Goal: Task Accomplishment & Management: Manage account settings

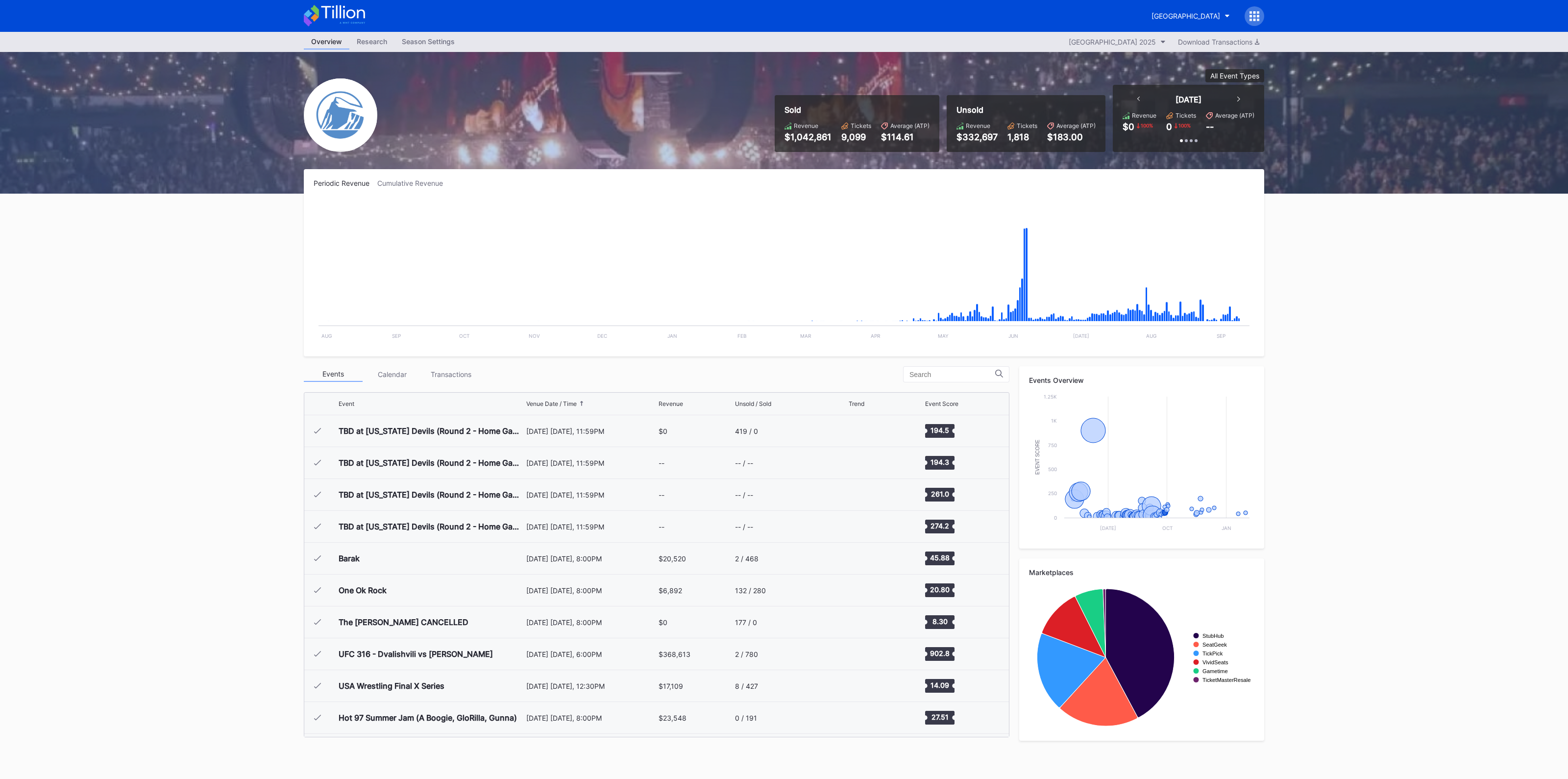
scroll to position [1275, 0]
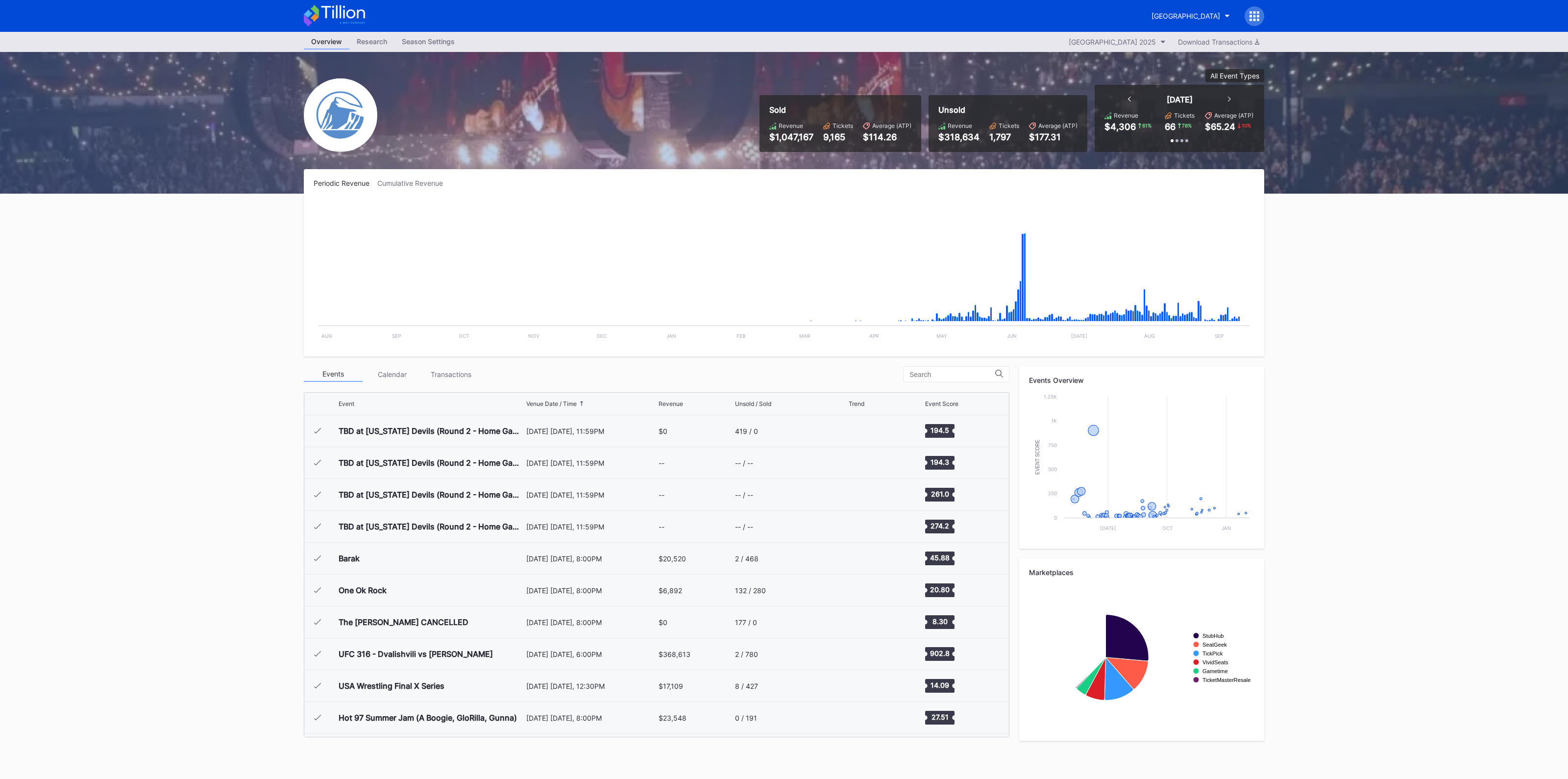
scroll to position [1275, 0]
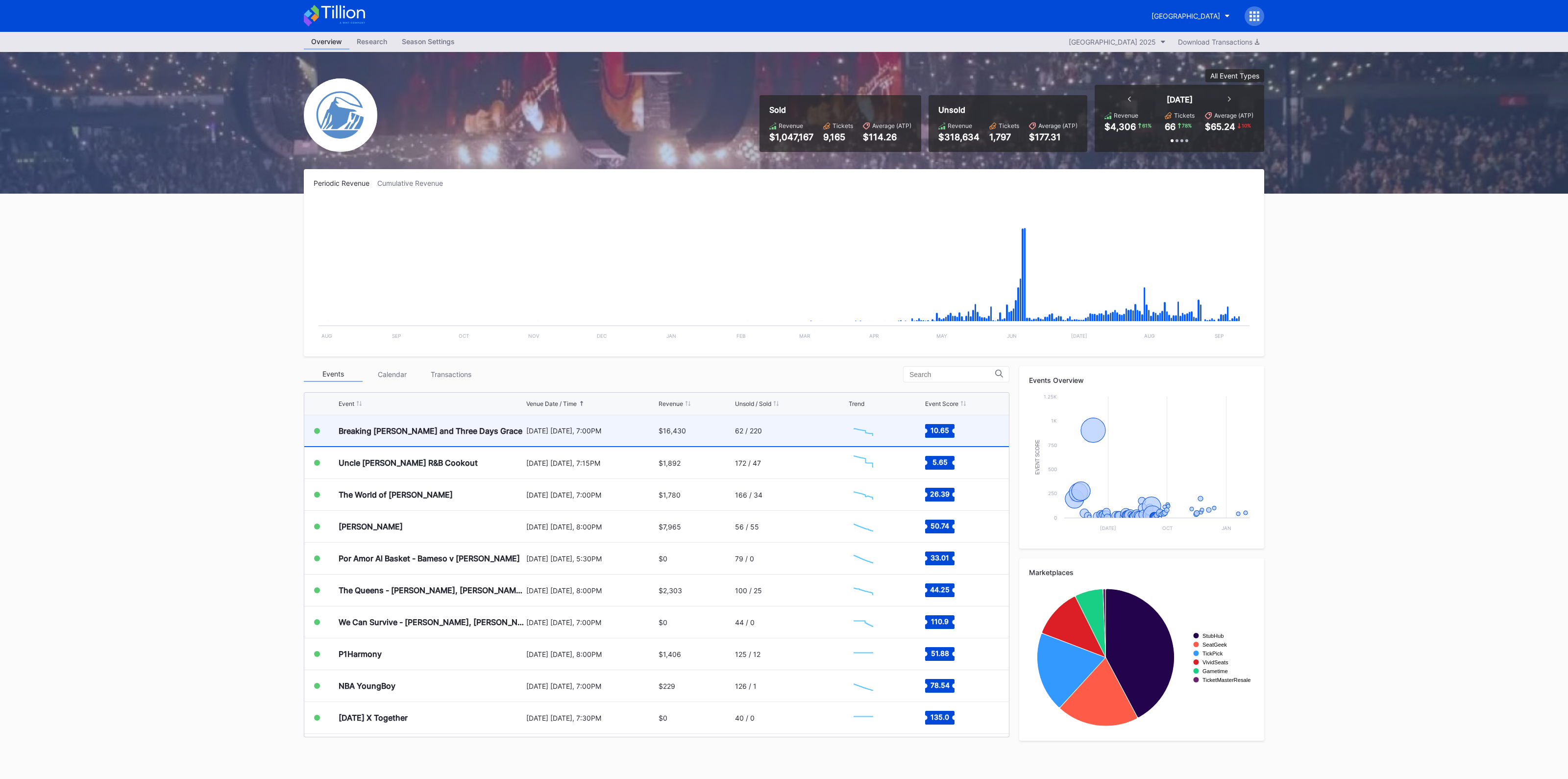
click at [584, 431] on div "[DATE] [DATE], 7:00PM" at bounding box center [591, 431] width 130 height 9
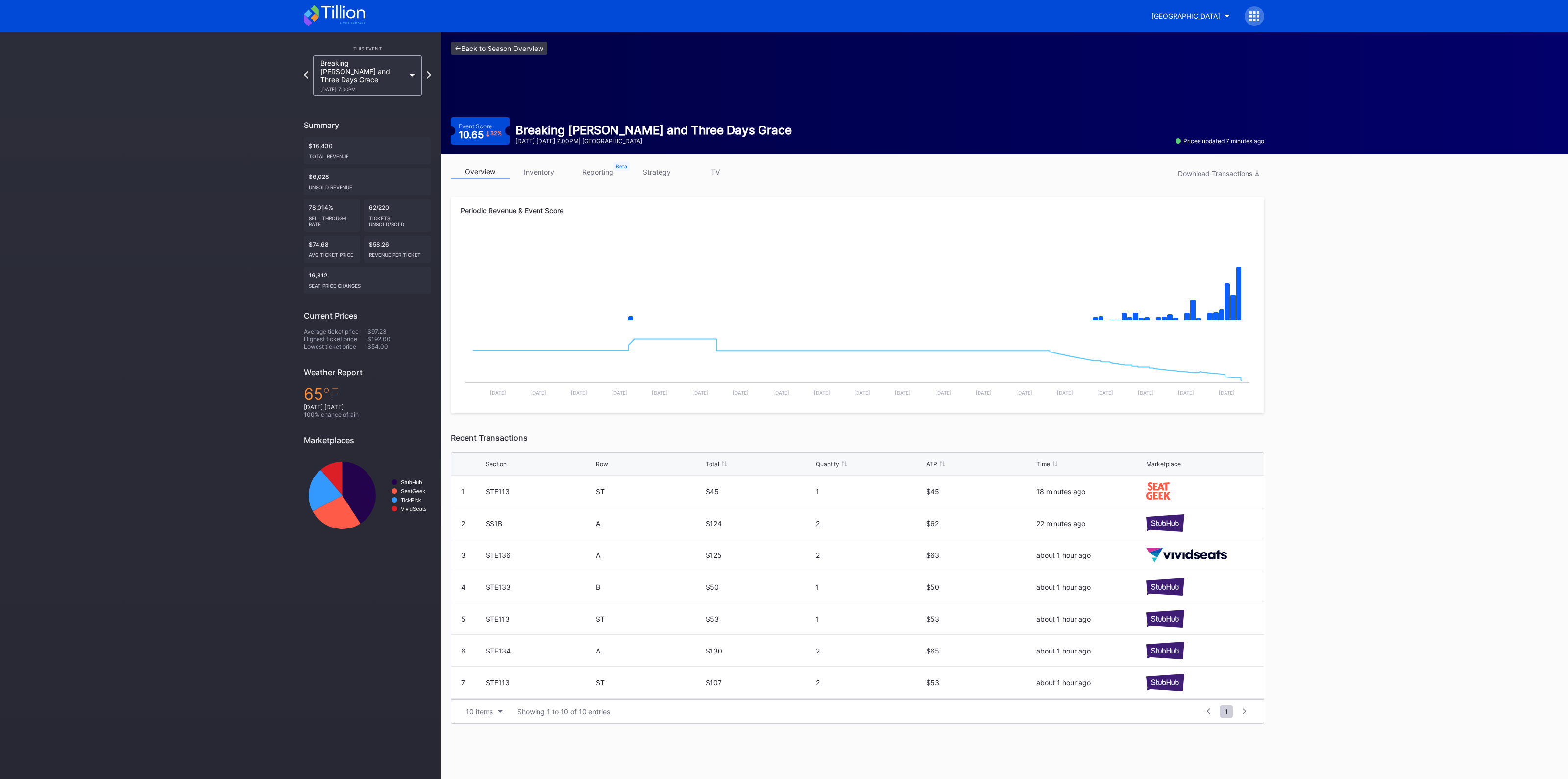
click at [494, 48] on link "<- Back to Season Overview" at bounding box center [499, 48] width 97 height 13
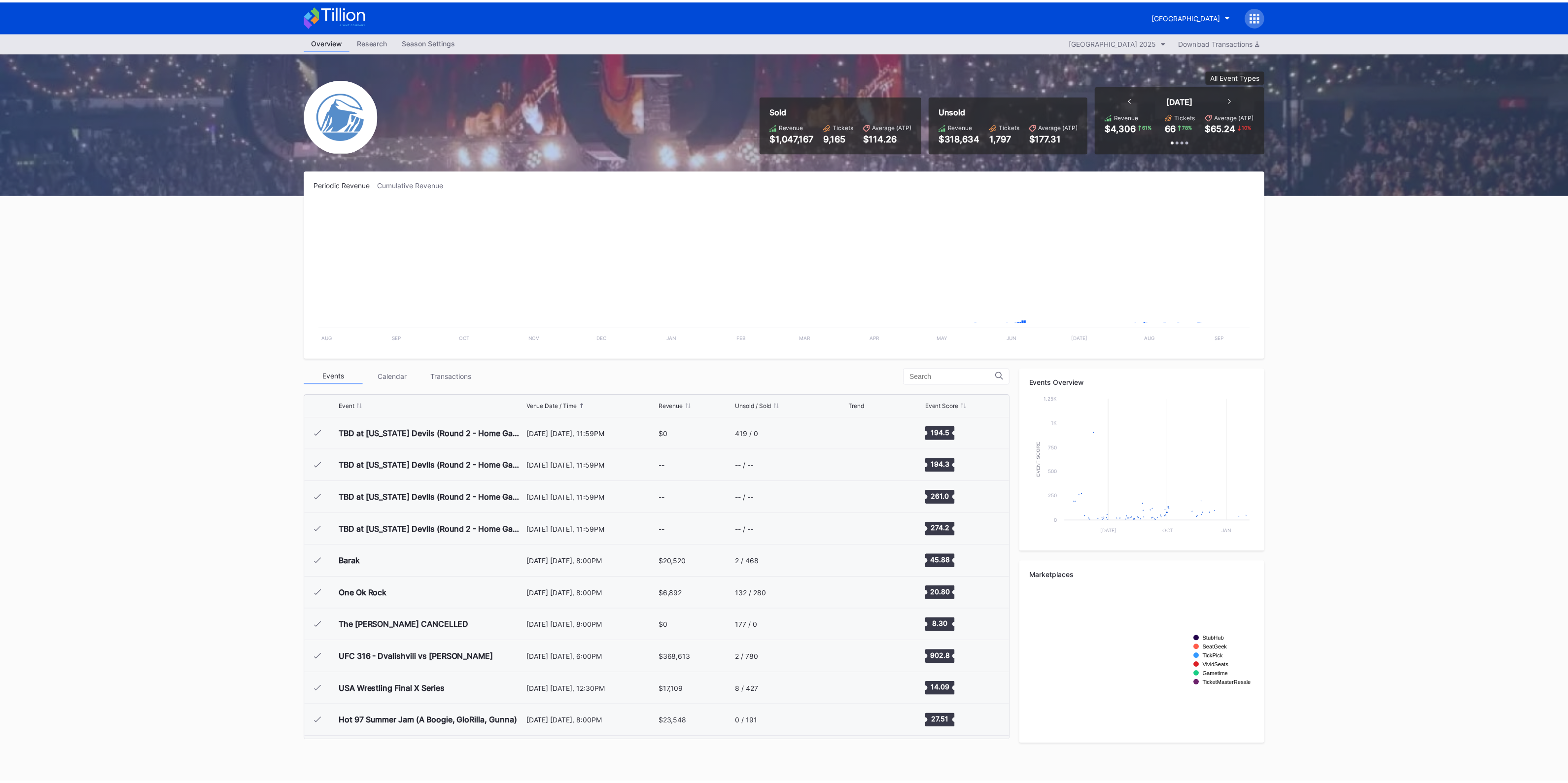
scroll to position [1281, 0]
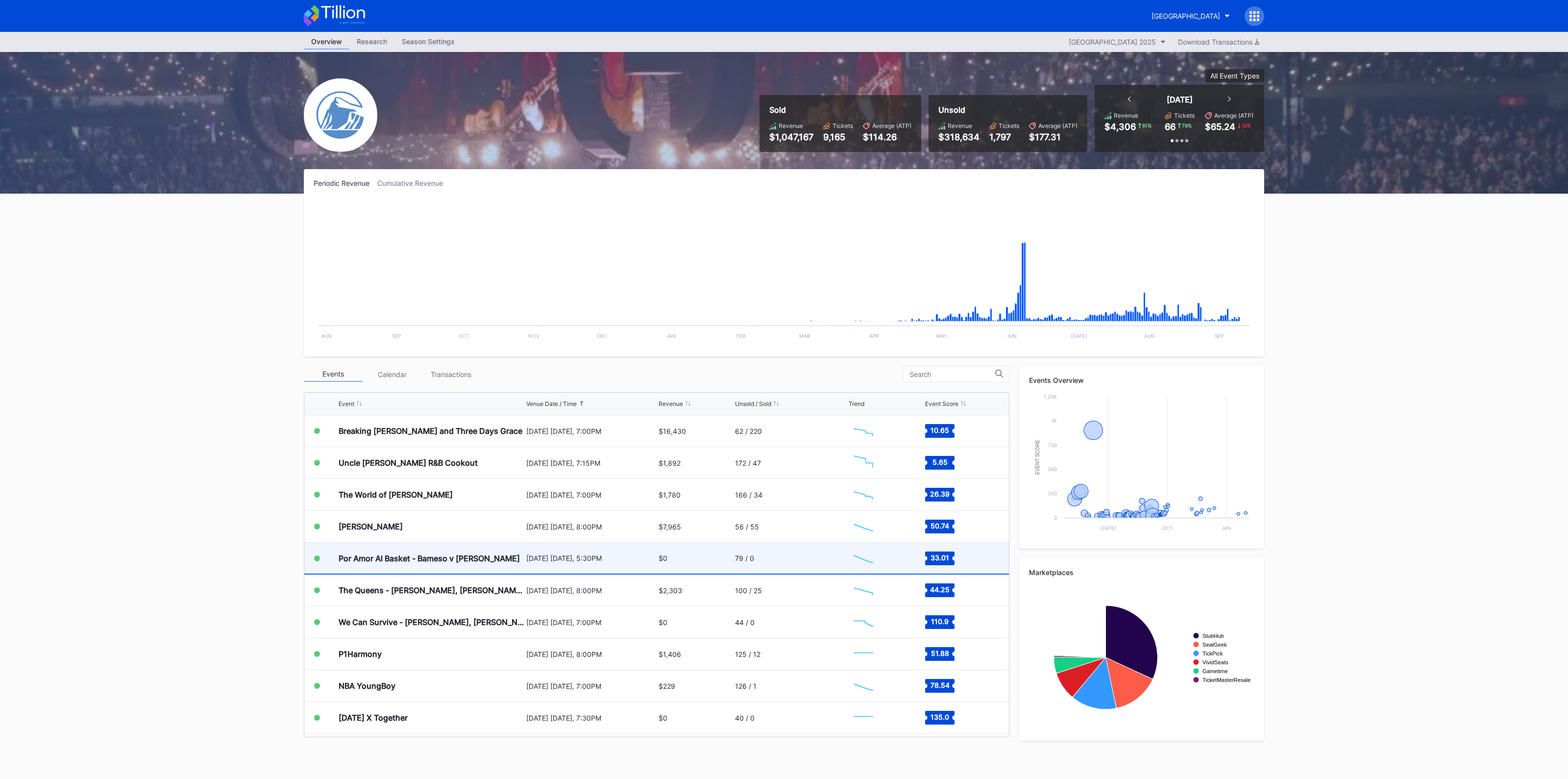
click at [478, 554] on div "Por Amor Al Basket - Bameso v [PERSON_NAME]" at bounding box center [429, 559] width 181 height 10
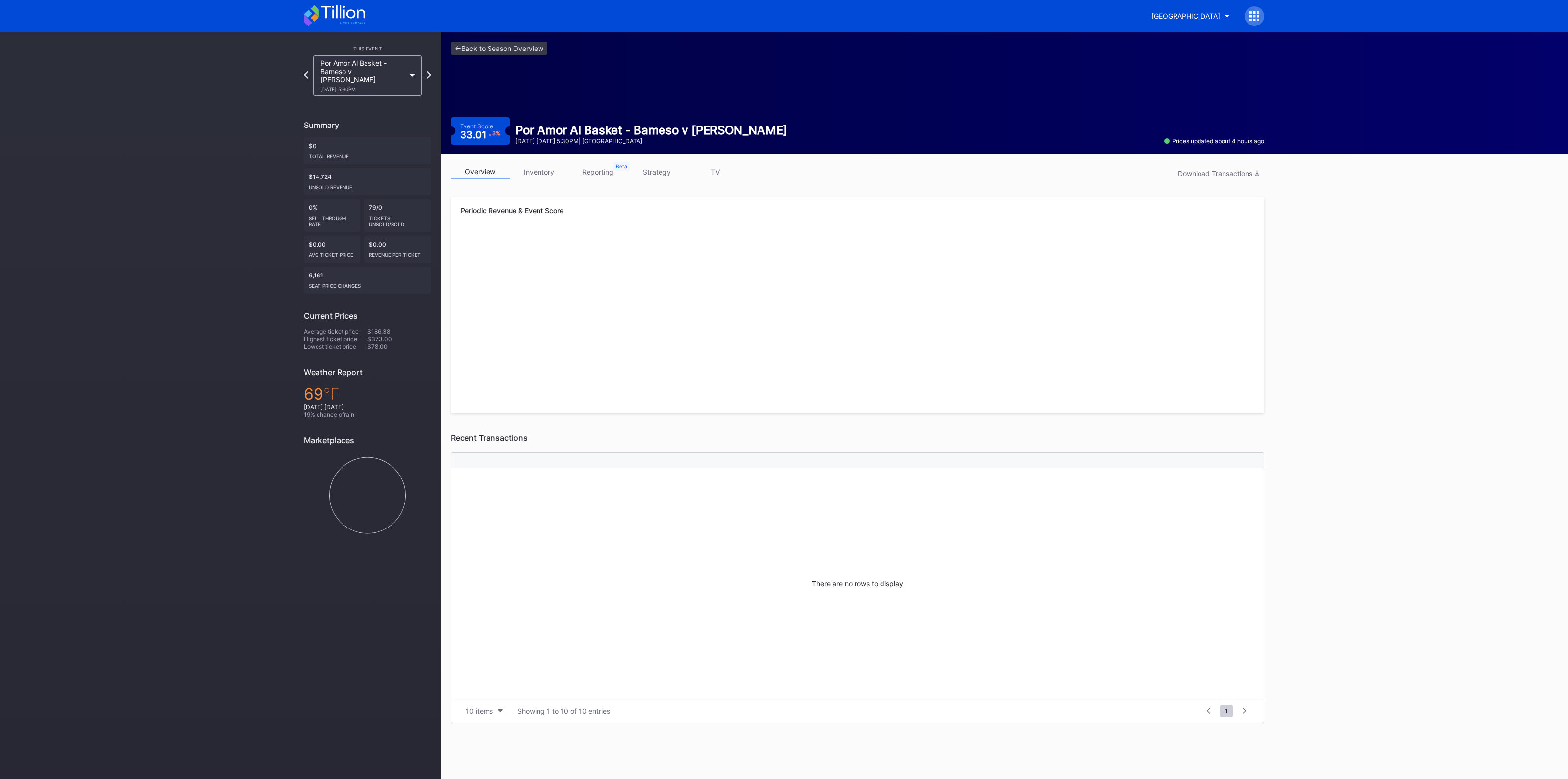
click at [657, 166] on link "strategy" at bounding box center [656, 172] width 59 height 15
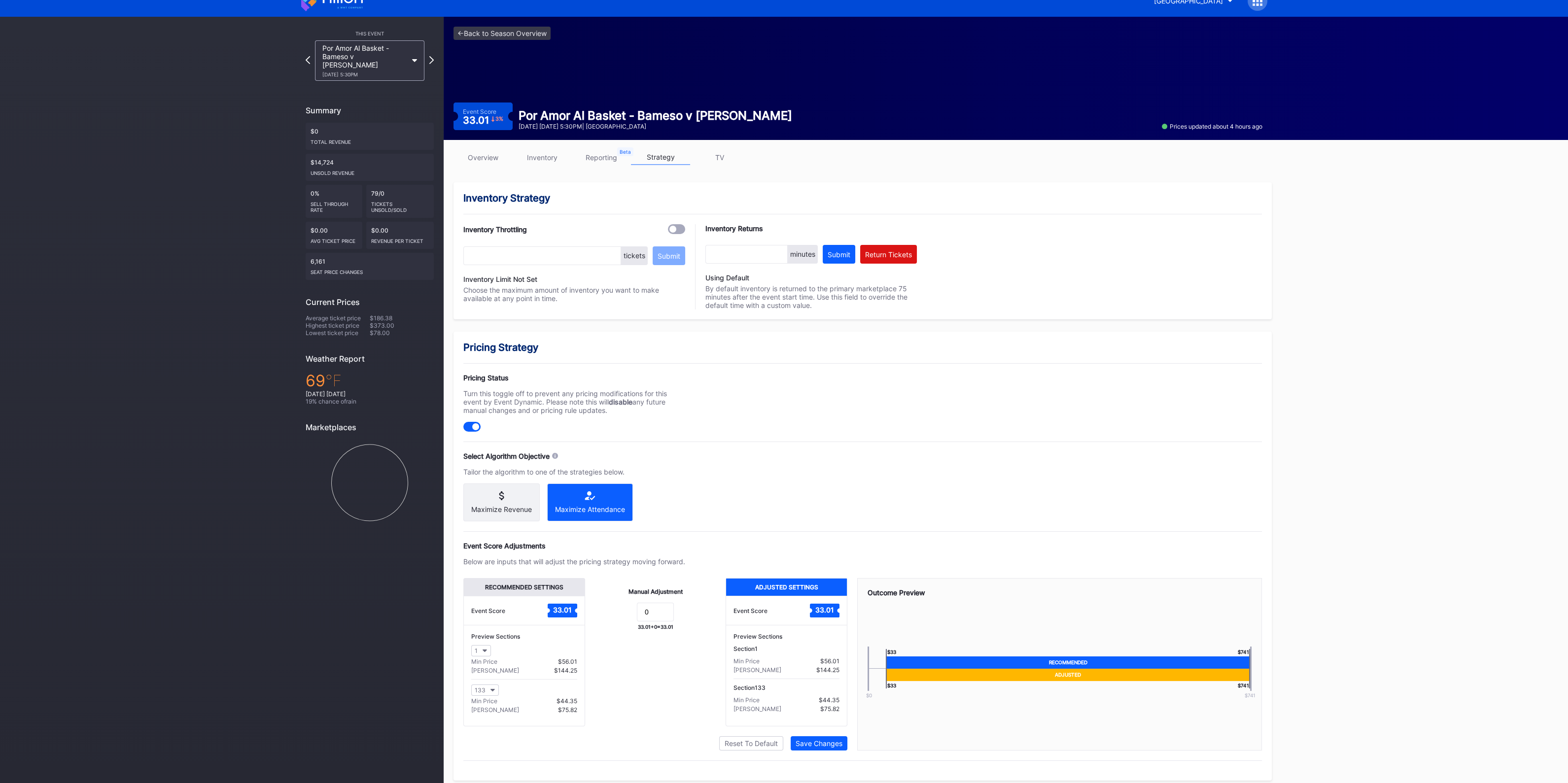
scroll to position [24, 0]
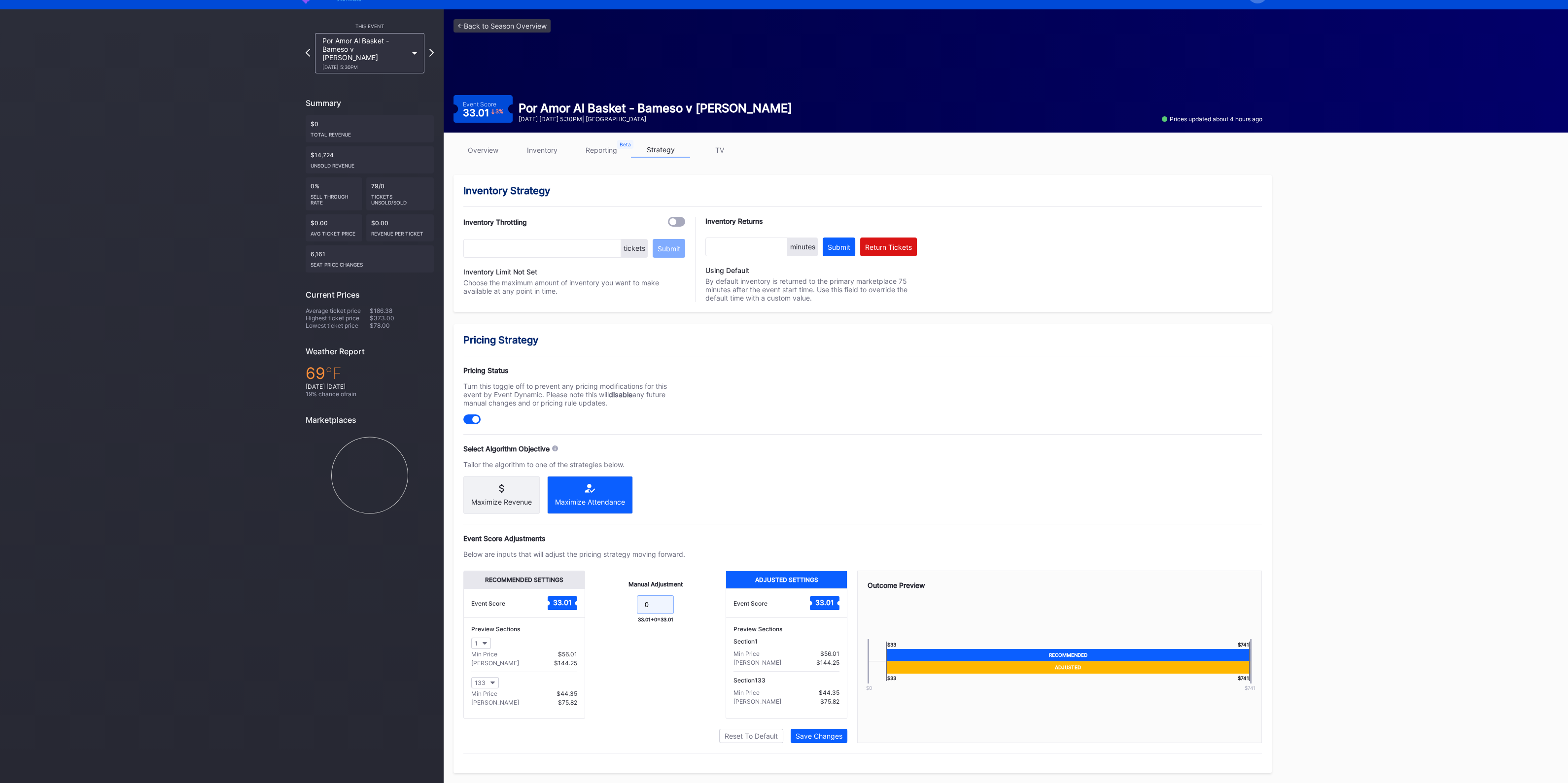
click at [656, 609] on input "0" at bounding box center [655, 604] width 37 height 19
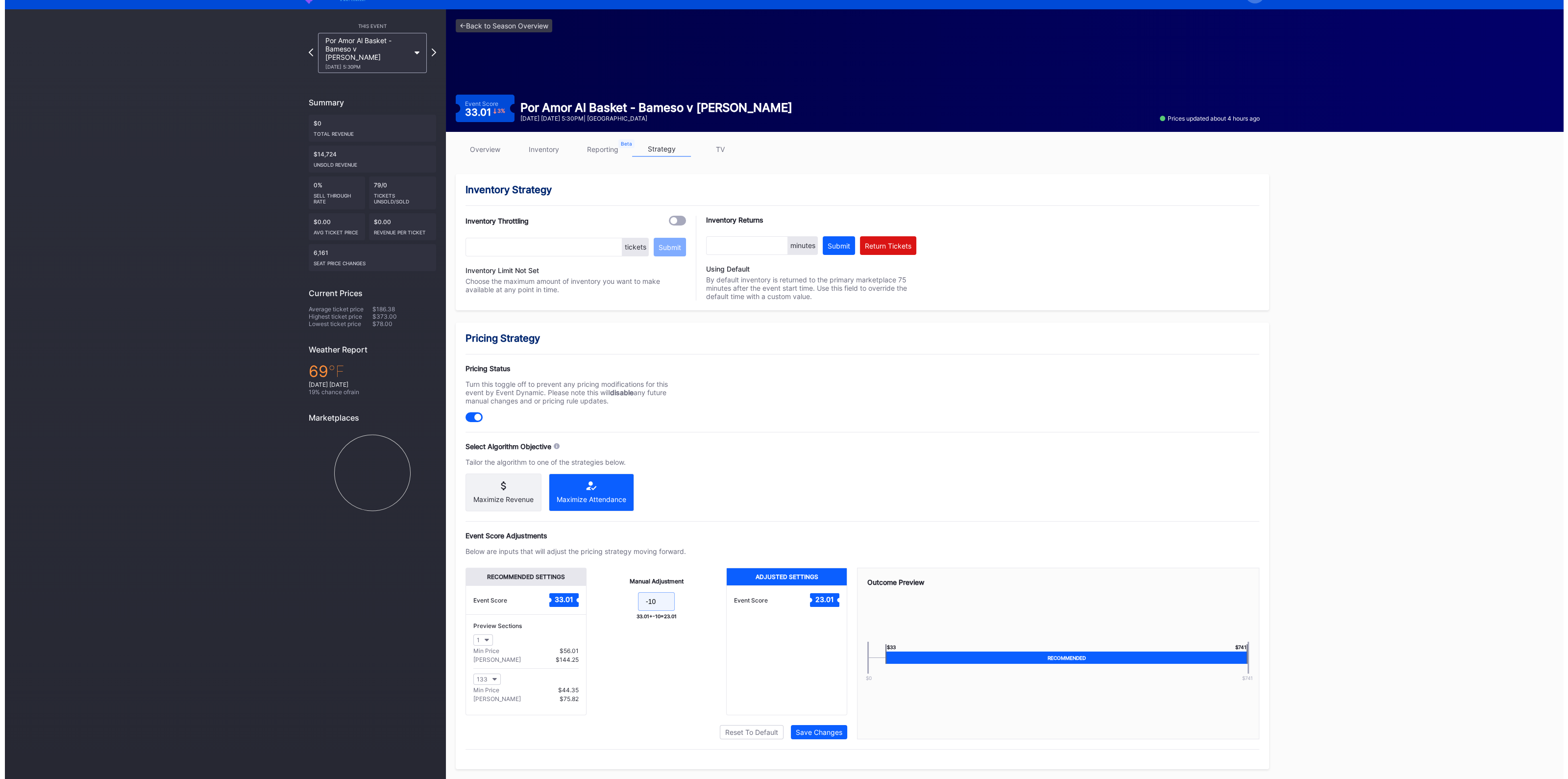
scroll to position [0, 0]
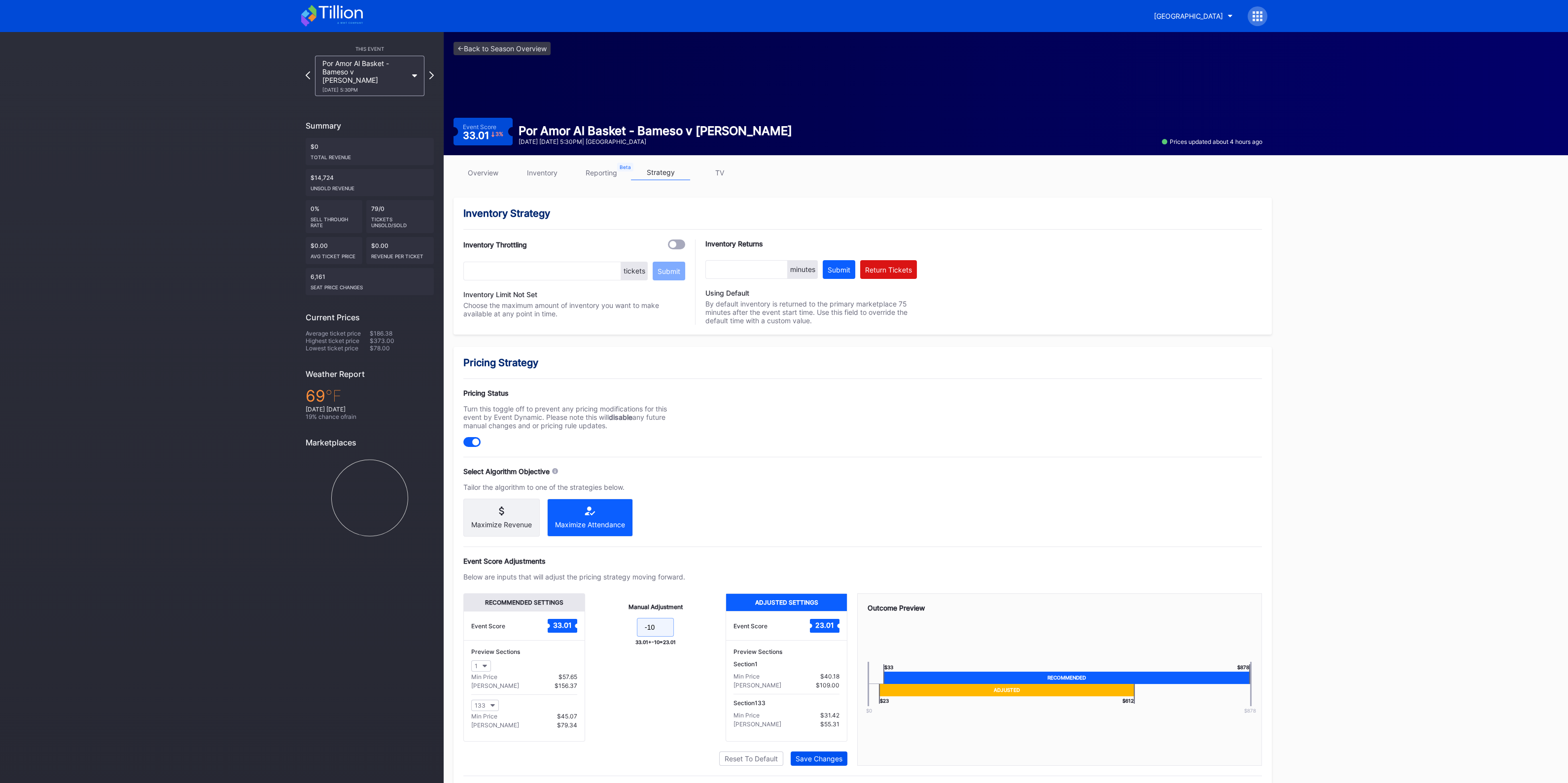
type input "-10"
click at [810, 755] on div "Save Changes" at bounding box center [819, 759] width 47 height 9
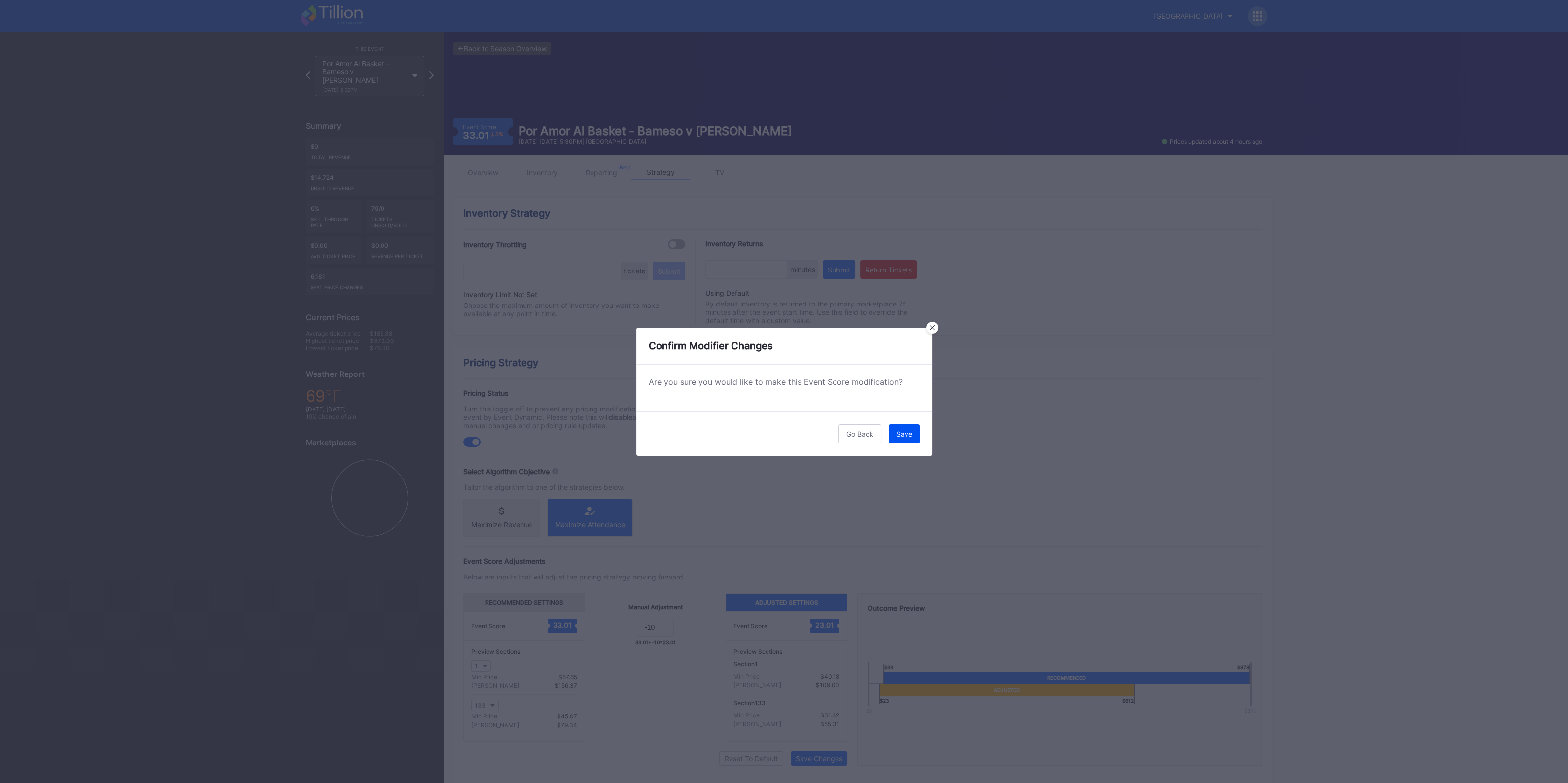
click at [904, 432] on div "Save" at bounding box center [904, 434] width 17 height 9
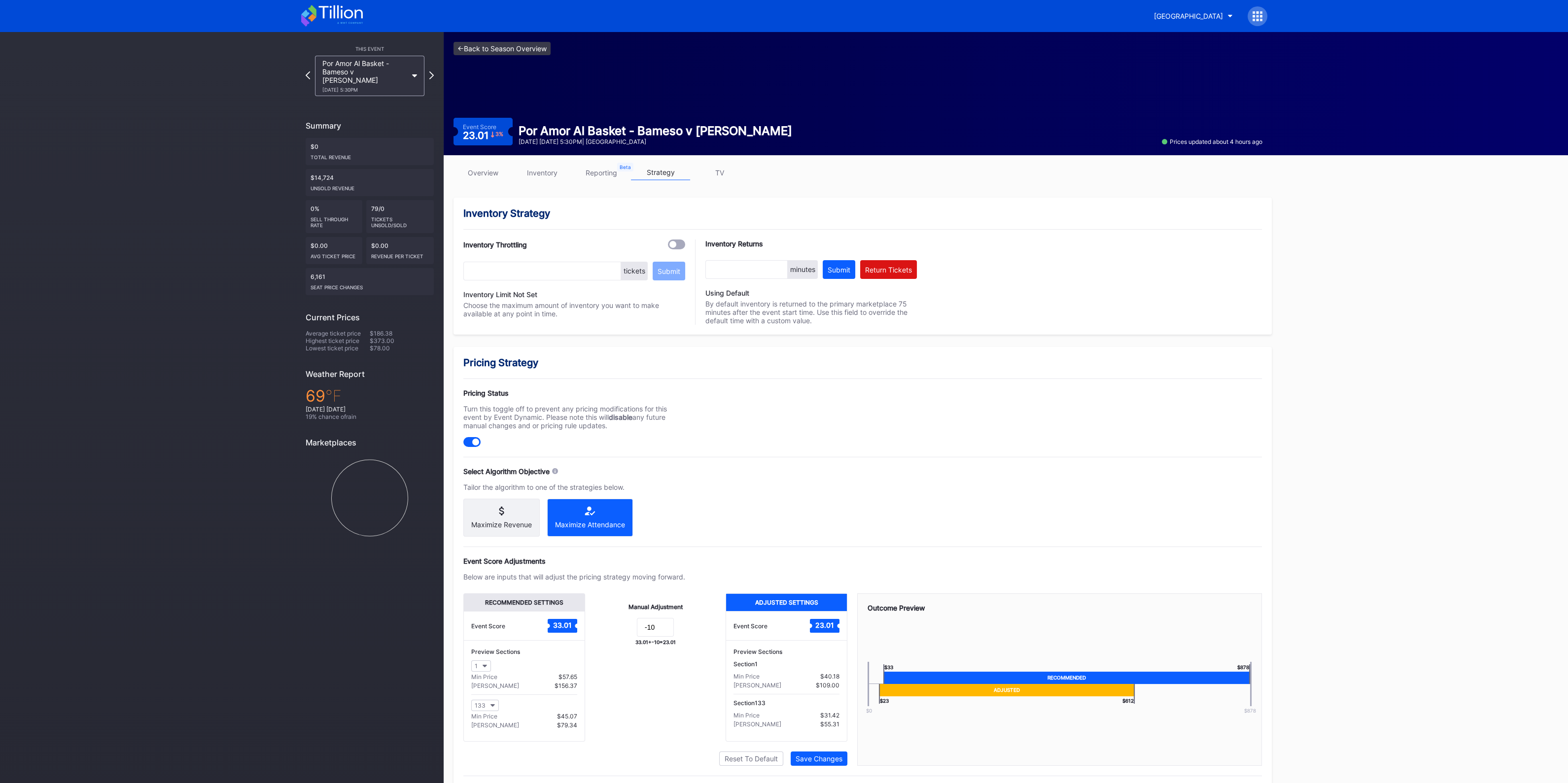
click at [513, 49] on link "<- Back to Season Overview" at bounding box center [502, 48] width 97 height 13
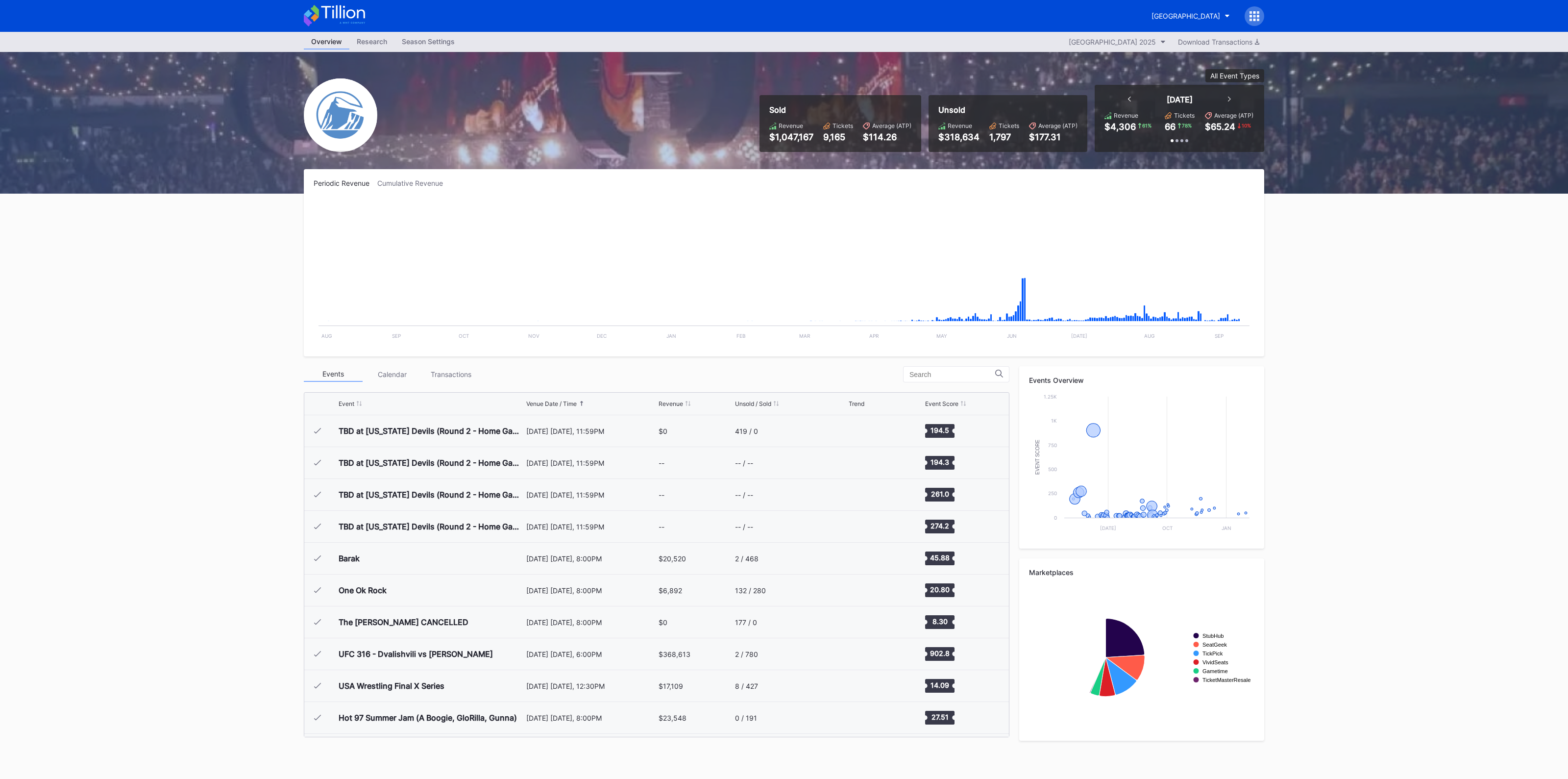
scroll to position [1275, 0]
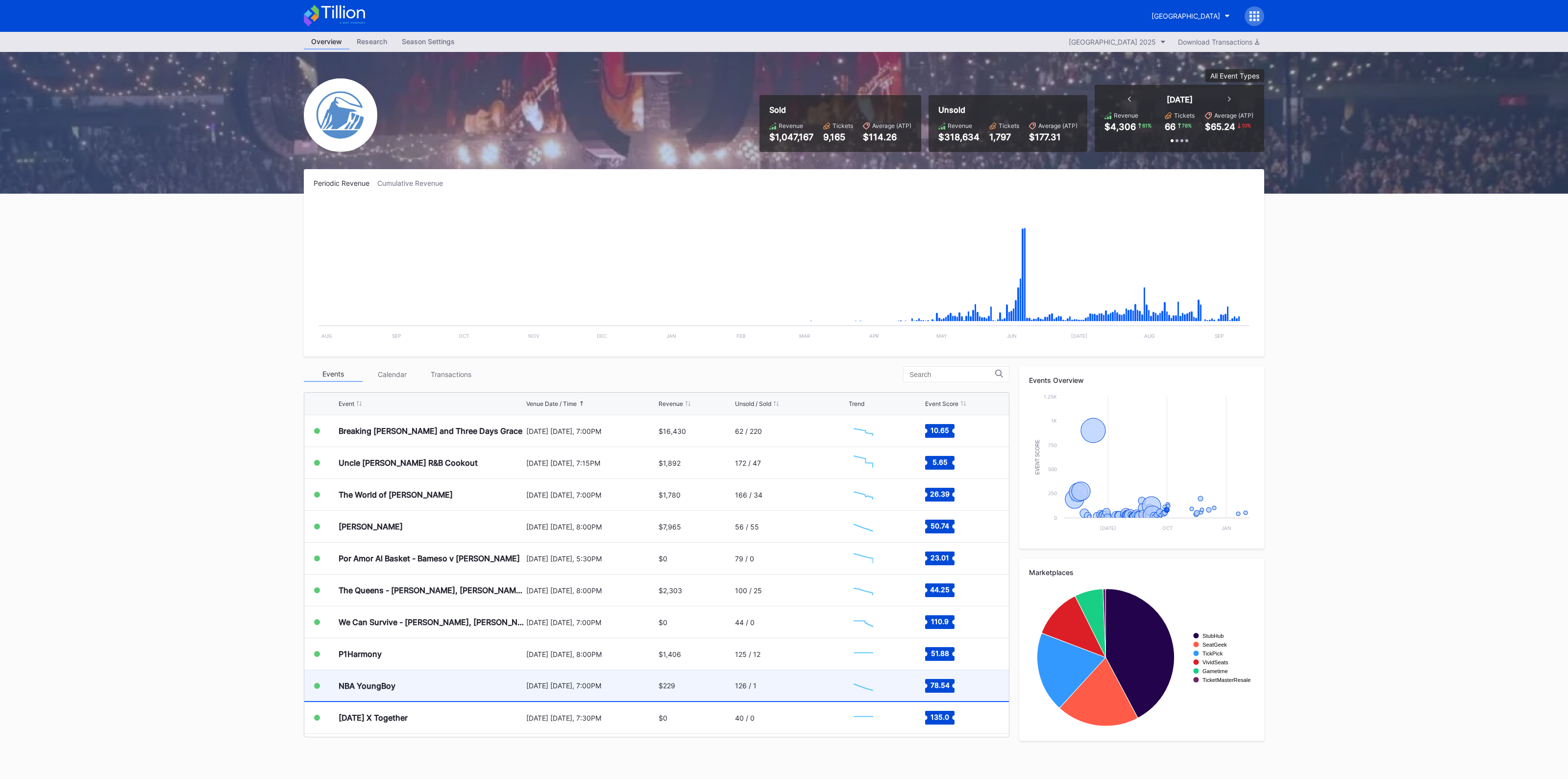
click at [696, 690] on div "$229" at bounding box center [696, 685] width 74 height 31
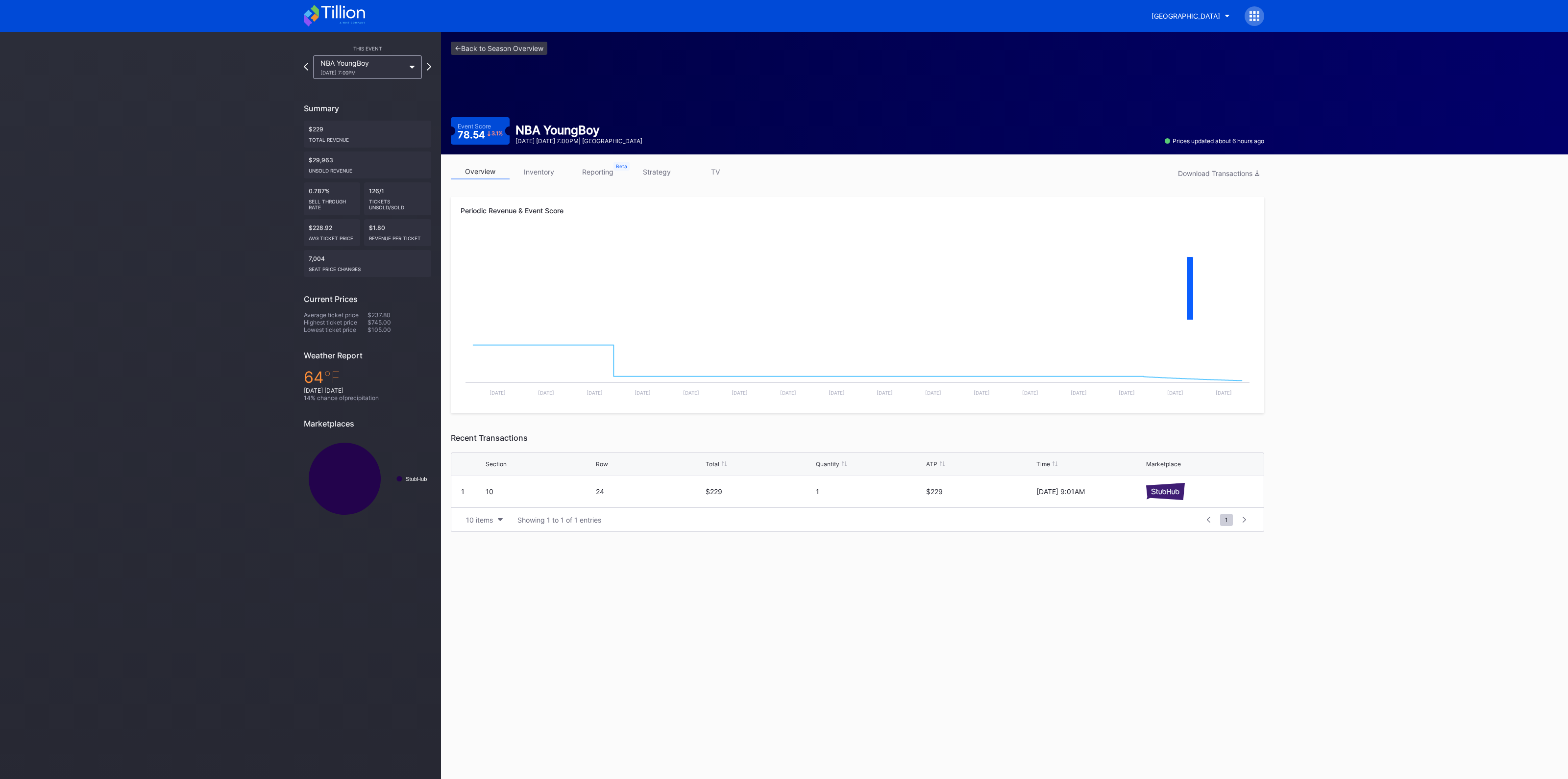
click at [539, 169] on link "inventory" at bounding box center [539, 172] width 59 height 15
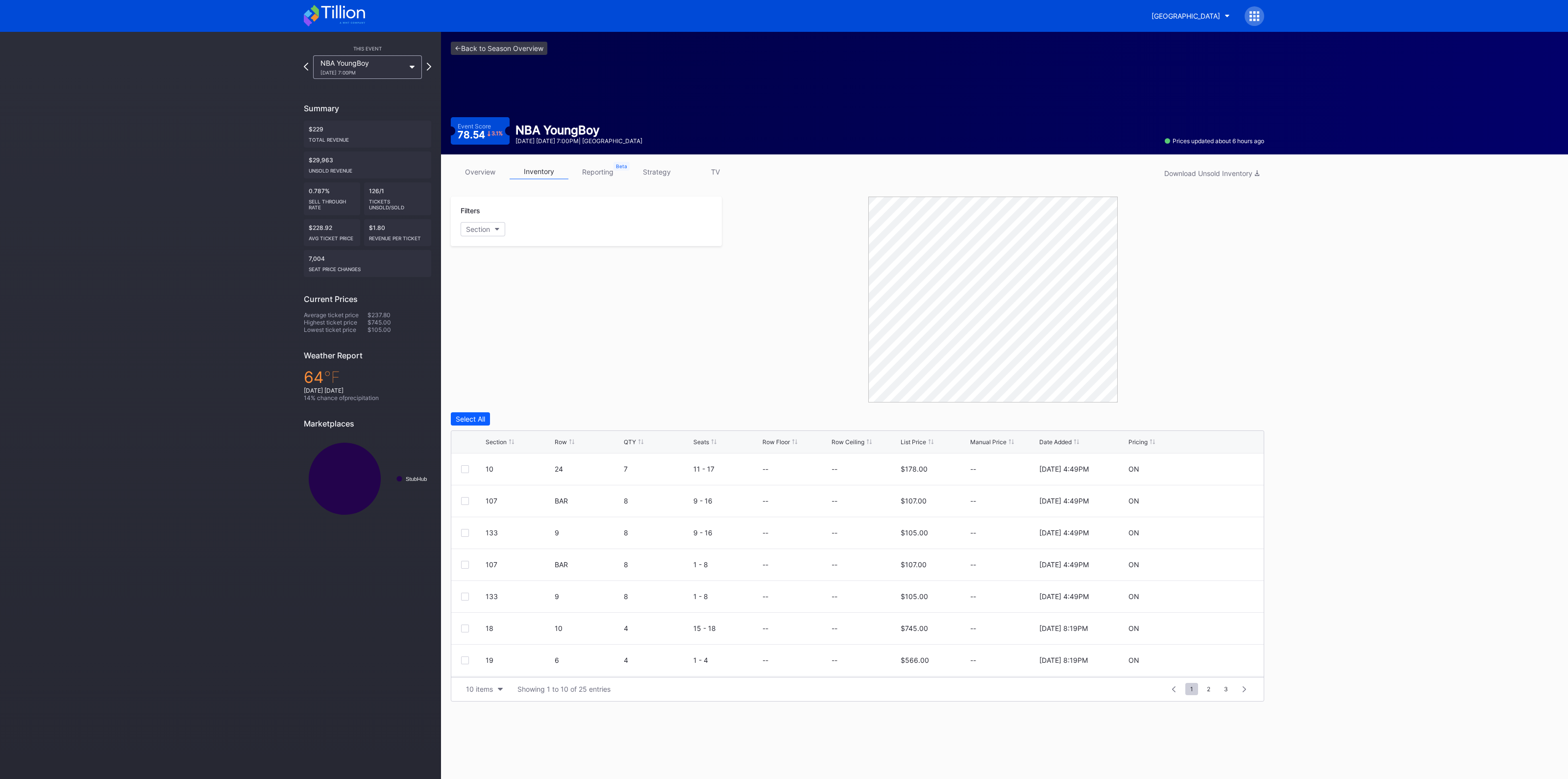
click at [667, 177] on link "strategy" at bounding box center [656, 172] width 59 height 15
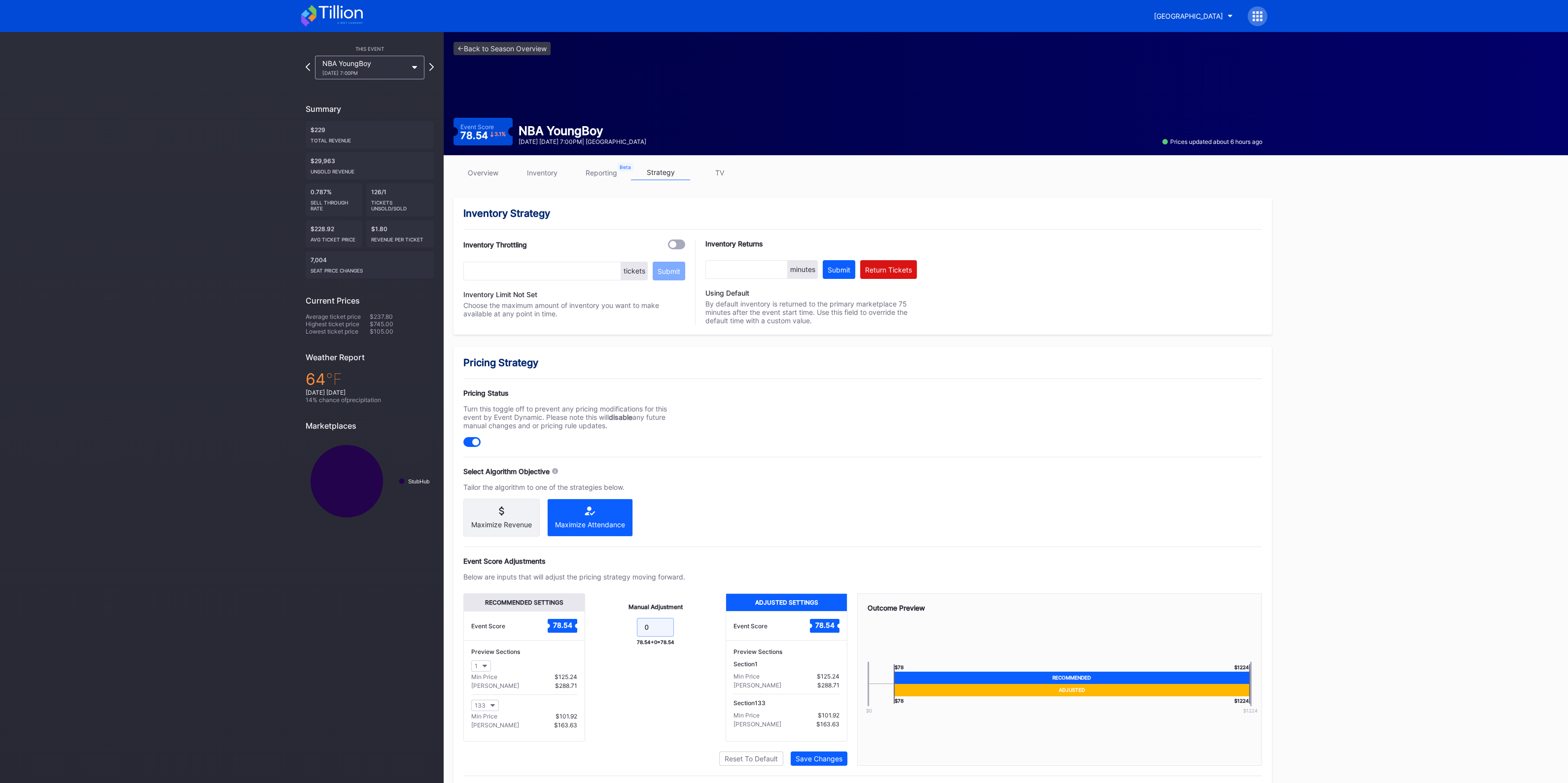
click at [661, 628] on input "0" at bounding box center [655, 627] width 37 height 19
type input "-10"
click at [818, 757] on div "Save Changes" at bounding box center [819, 759] width 47 height 9
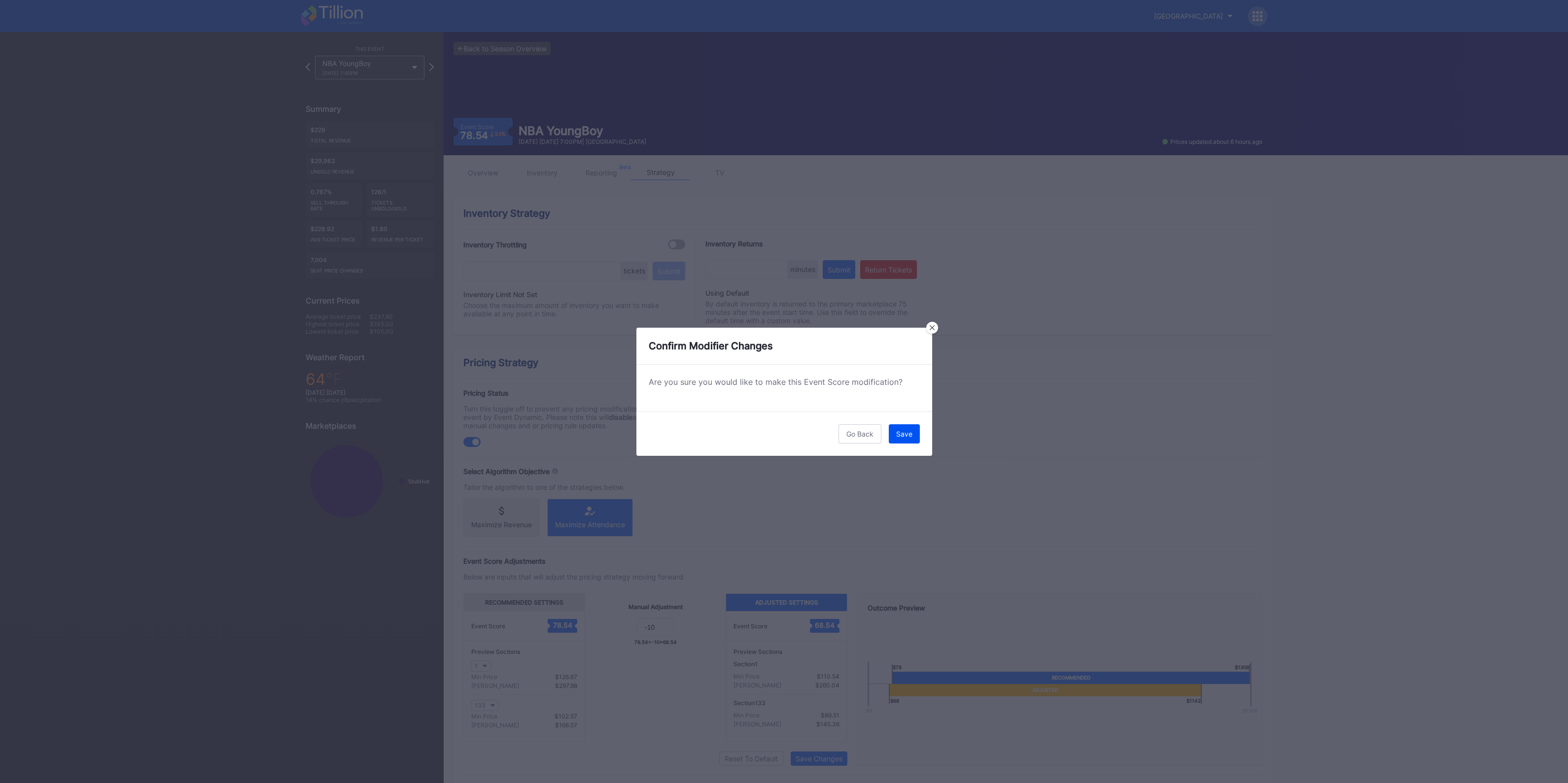
click at [904, 429] on button "Save" at bounding box center [904, 433] width 31 height 19
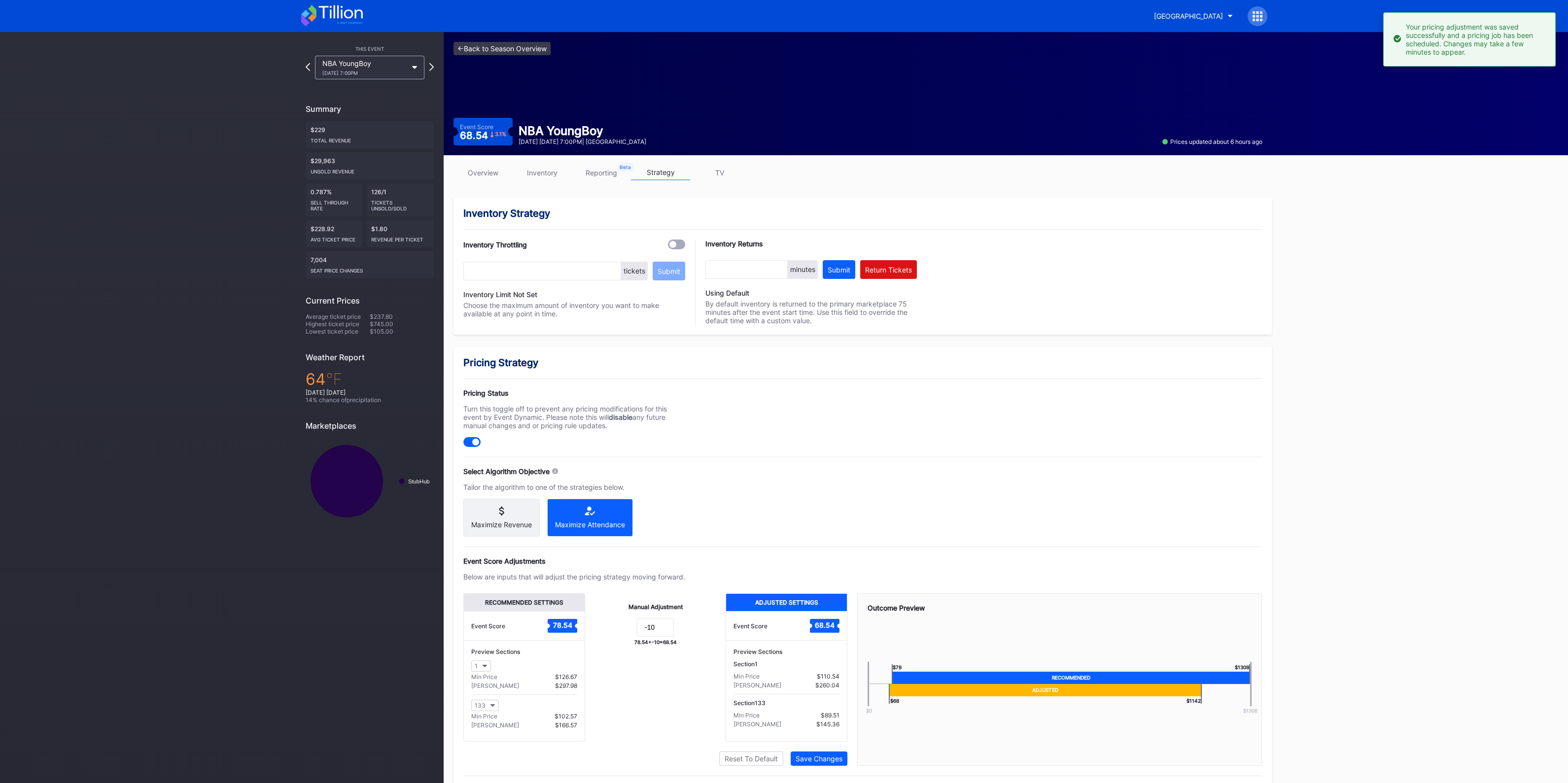
click at [532, 51] on link "<- Back to Season Overview" at bounding box center [502, 48] width 97 height 13
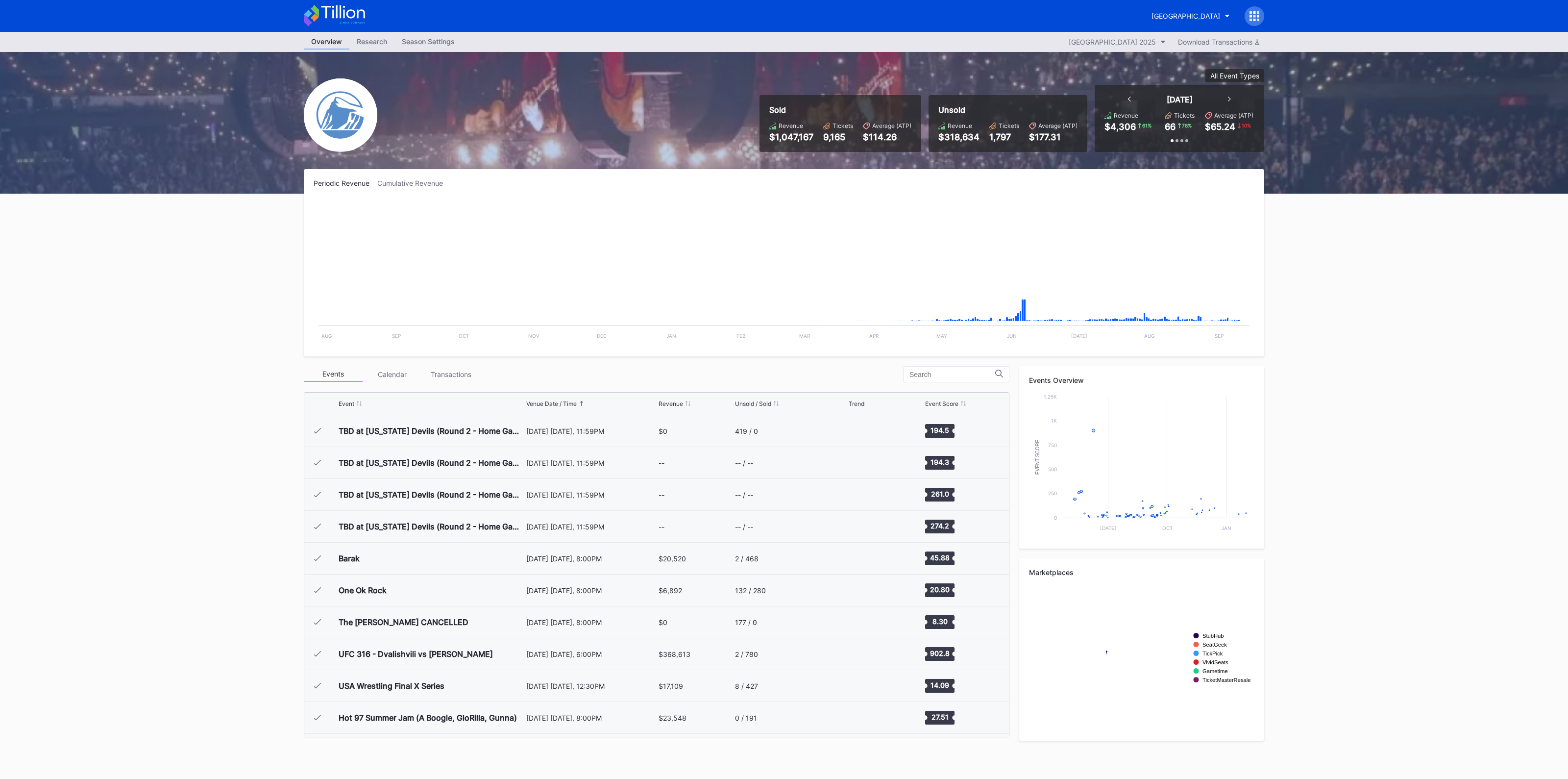
scroll to position [1275, 0]
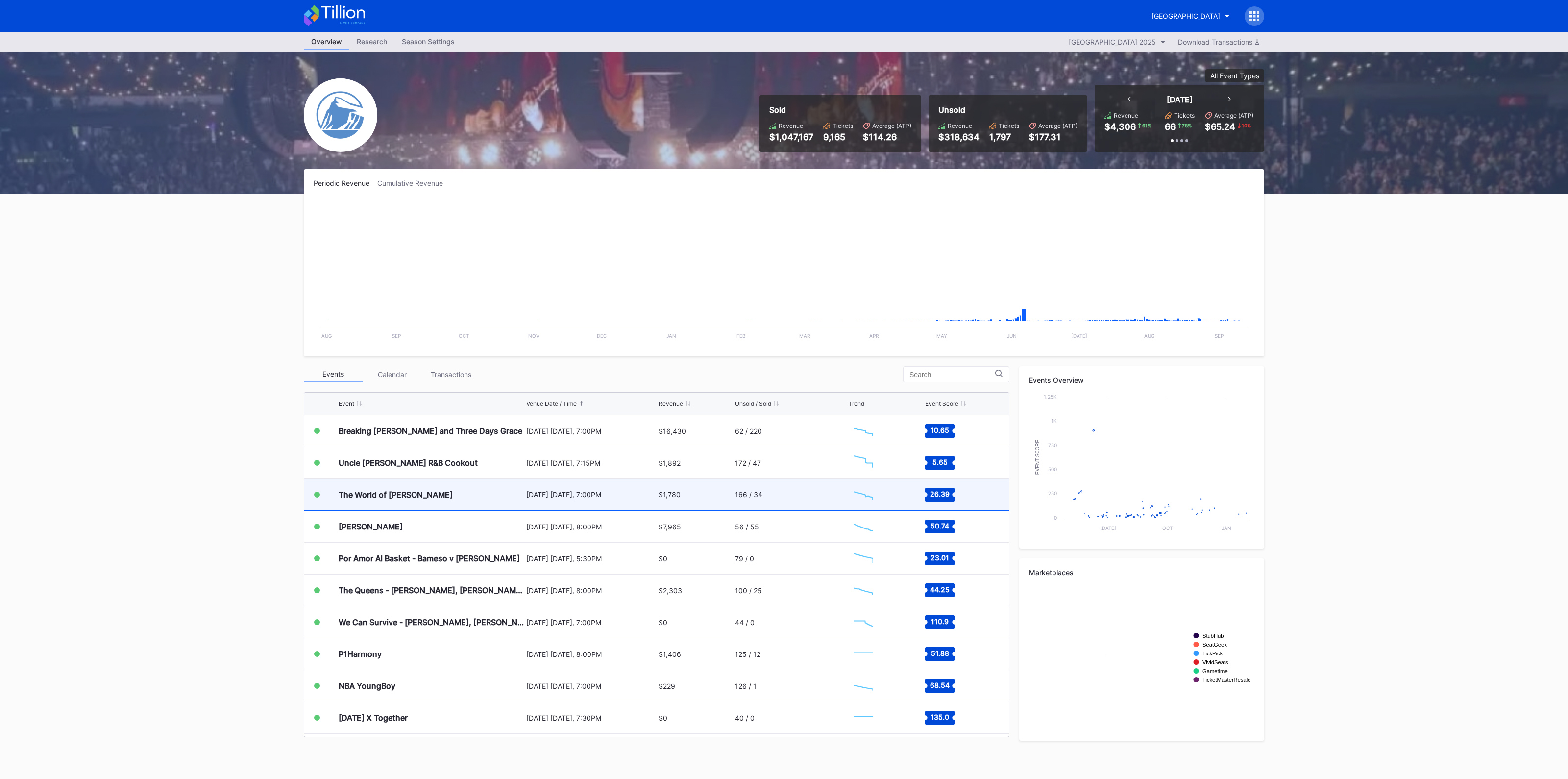
click at [471, 496] on div "The World of [PERSON_NAME]" at bounding box center [431, 494] width 185 height 31
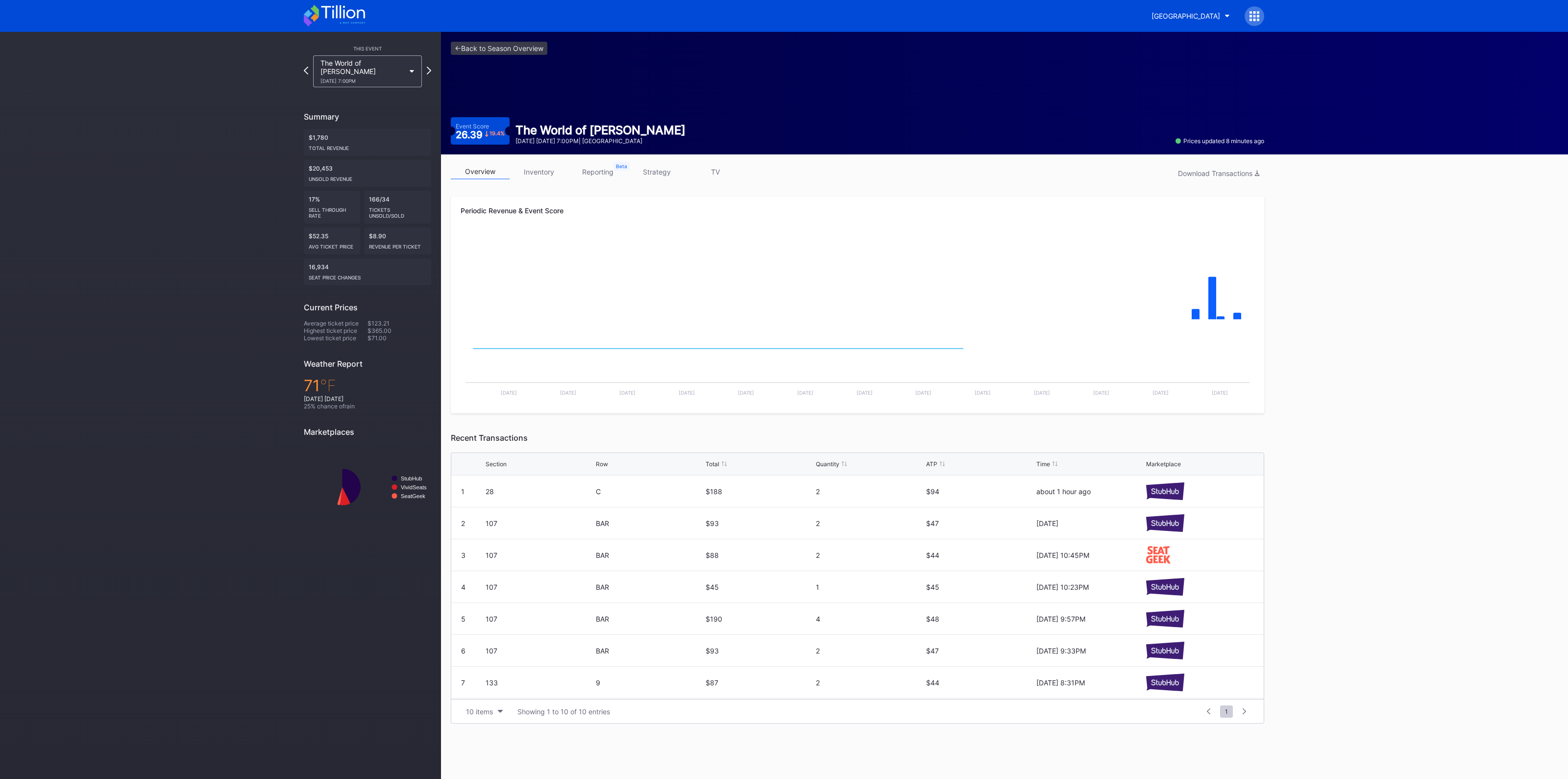
click at [662, 171] on link "strategy" at bounding box center [656, 172] width 59 height 15
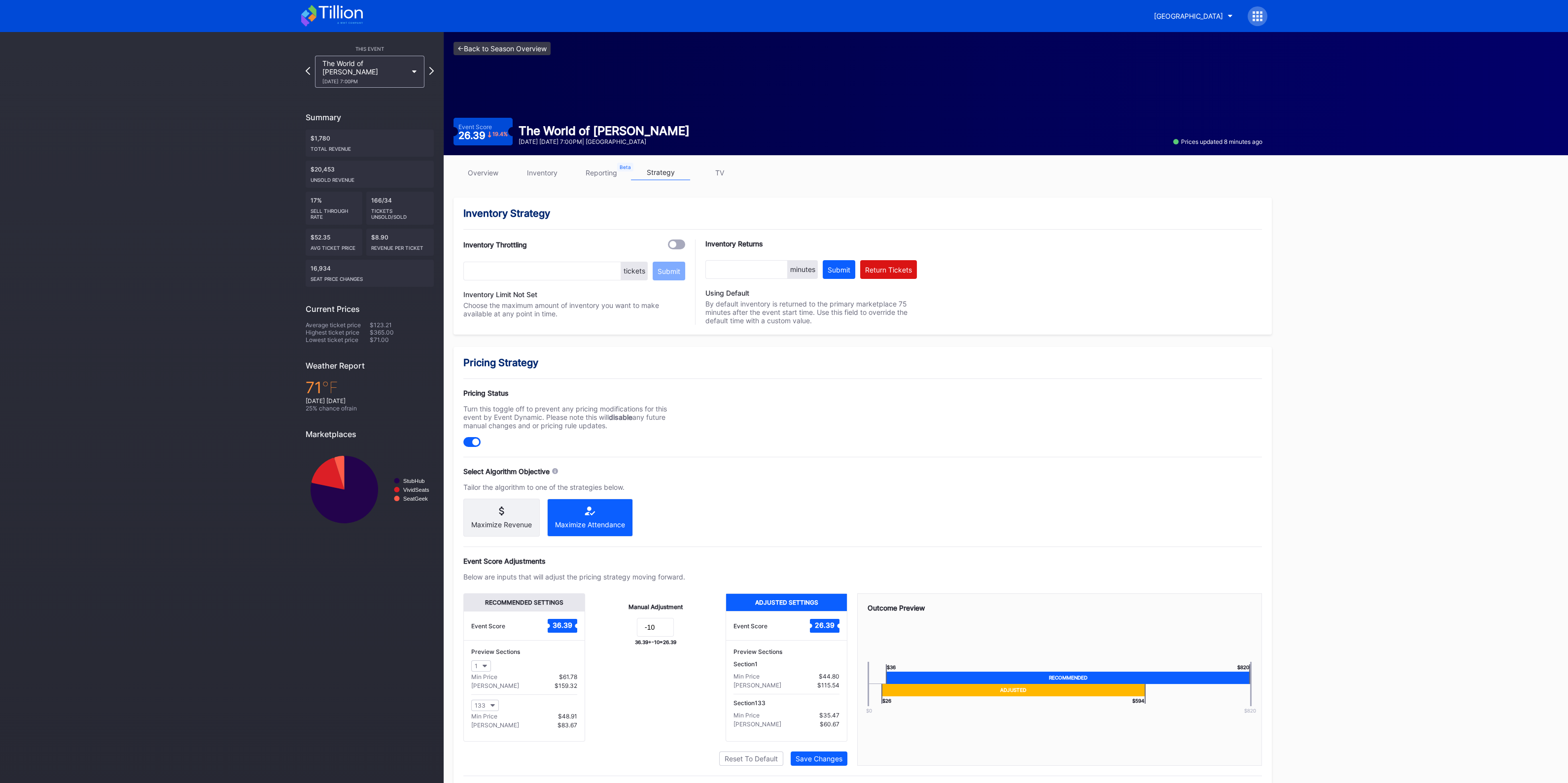
click at [508, 49] on link "<- Back to Season Overview" at bounding box center [502, 48] width 97 height 13
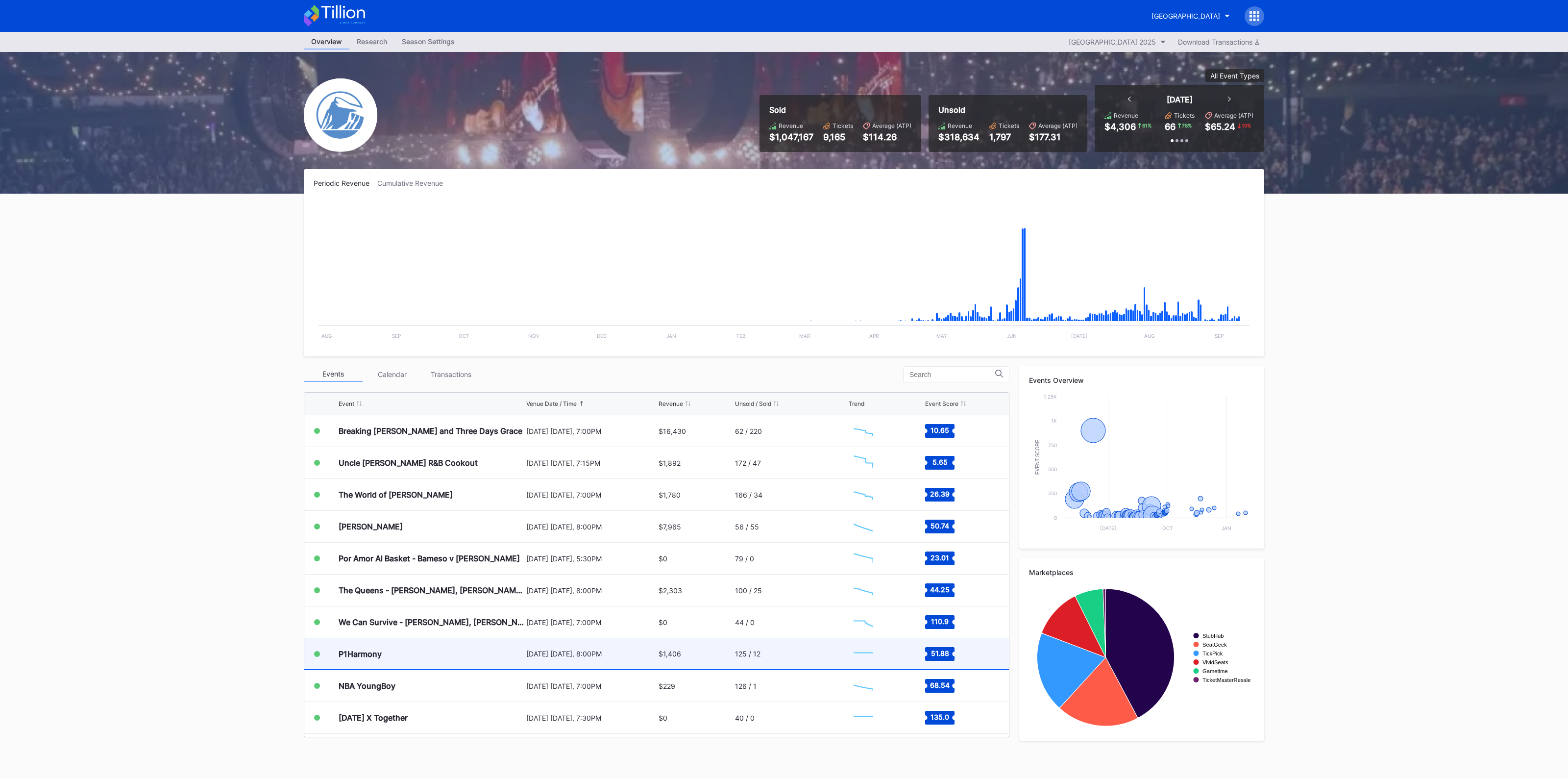
scroll to position [1336, 0]
